Goal: Navigation & Orientation: Find specific page/section

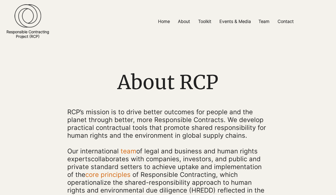
click at [33, 18] on img at bounding box center [28, 15] width 27 height 23
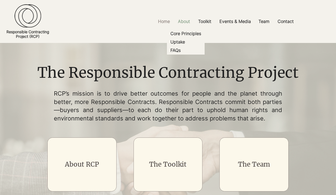
click at [188, 19] on p "About" at bounding box center [184, 21] width 18 height 12
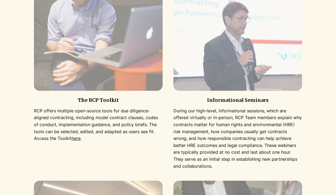
scroll to position [461, 0]
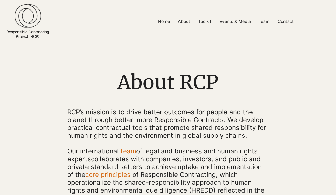
click at [27, 20] on img at bounding box center [28, 15] width 27 height 23
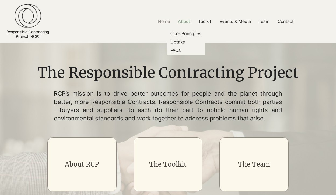
click at [181, 22] on p "About" at bounding box center [184, 21] width 18 height 12
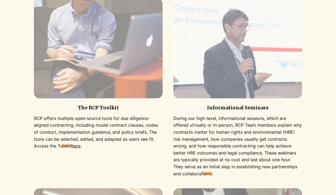
scroll to position [452, 0]
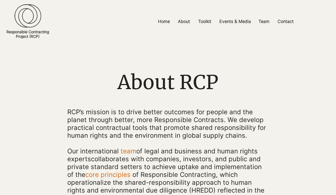
click at [33, 23] on img at bounding box center [28, 15] width 27 height 23
